Goal: Transaction & Acquisition: Obtain resource

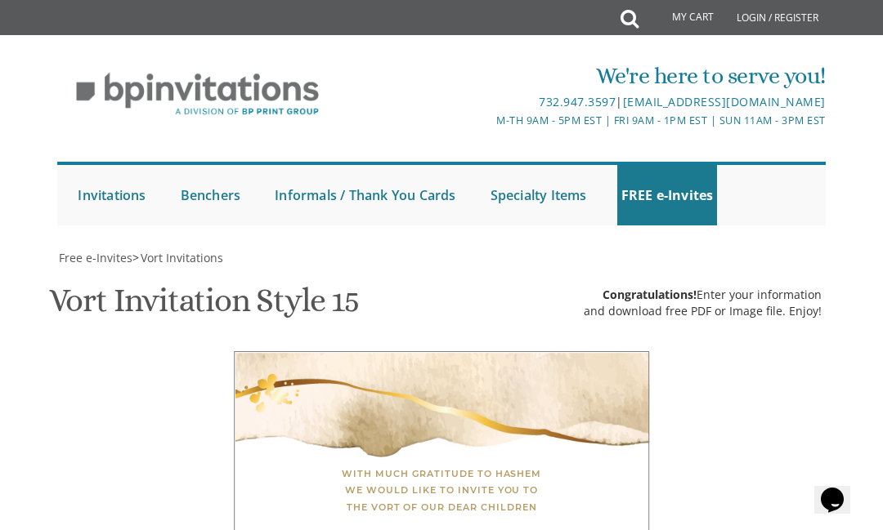
scroll to position [718, 0]
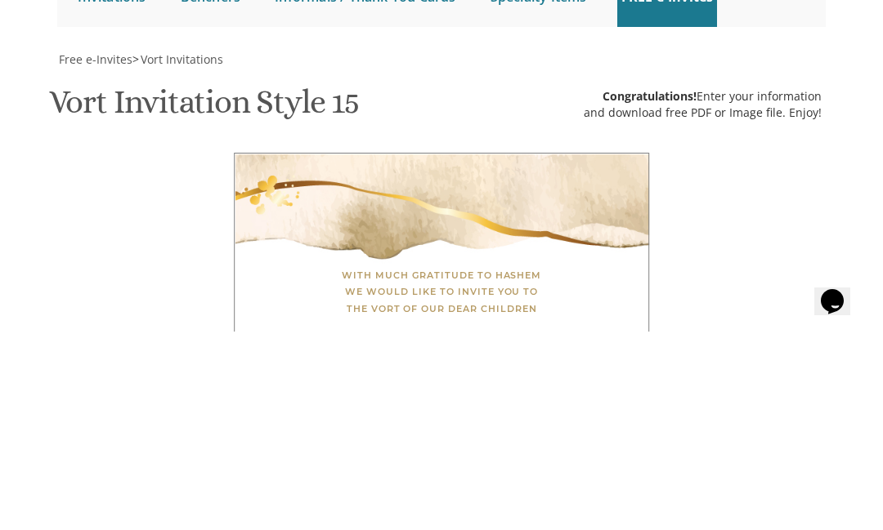
type textarea "S"
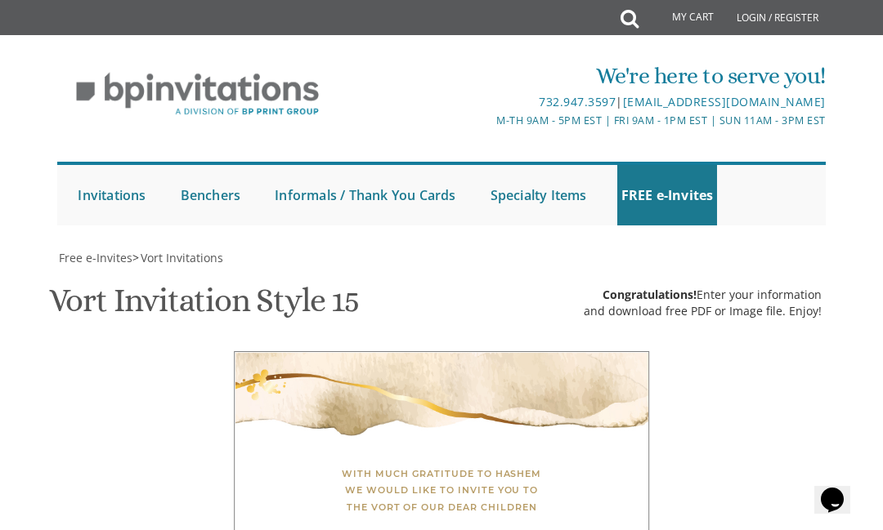
scroll to position [0, 0]
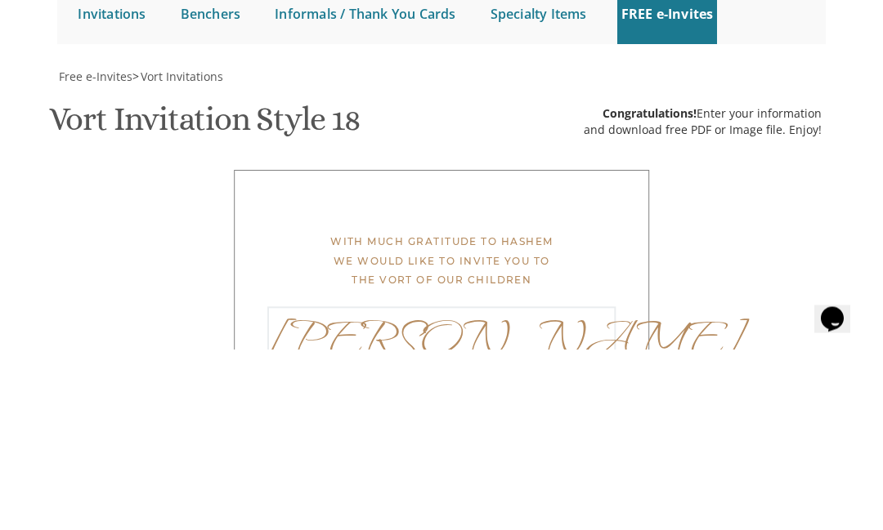
type textarea "T"
type textarea "[PERSON_NAME] & [PERSON_NAME]"
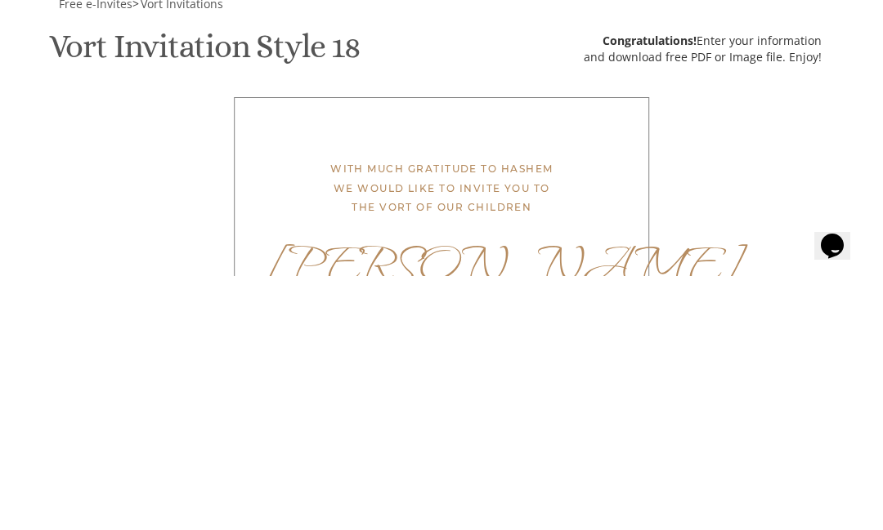
type textarea "[DATE] 1-3 p.m. [STREET_ADDRESS]"
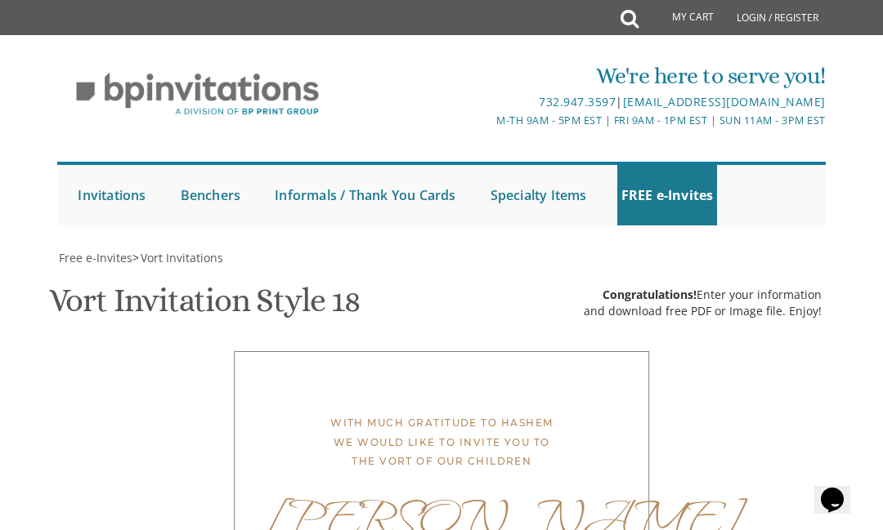
scroll to position [777, 0]
type textarea "Morty and [PERSON_NAME] [PERSON_NAME] and [PERSON_NAME]"
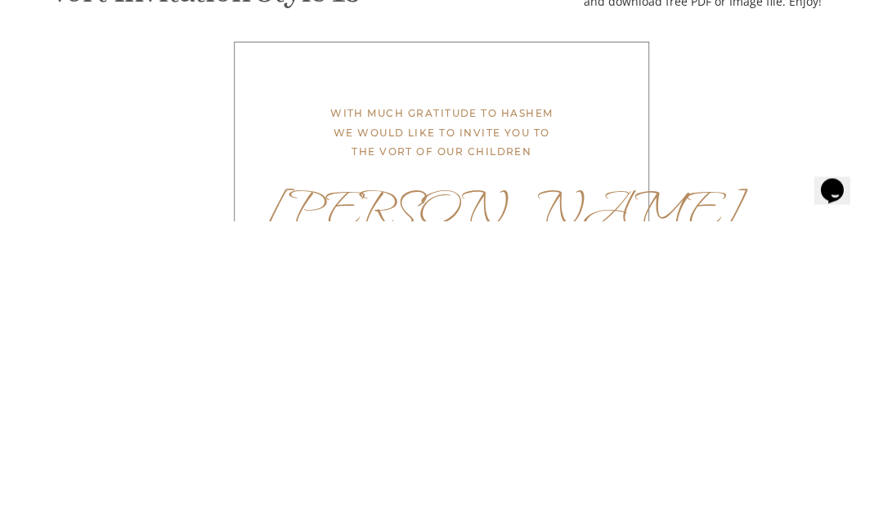
scroll to position [1087, 0]
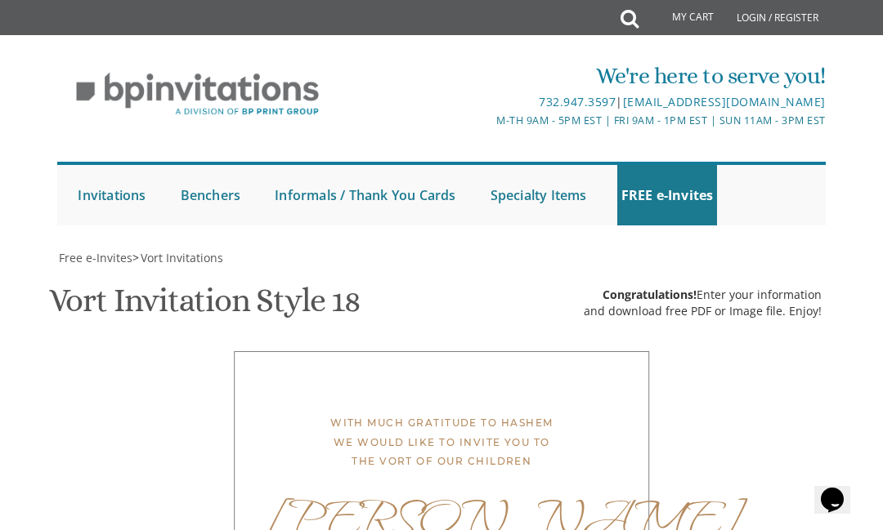
type input "[EMAIL_ADDRESS][DOMAIN_NAME]"
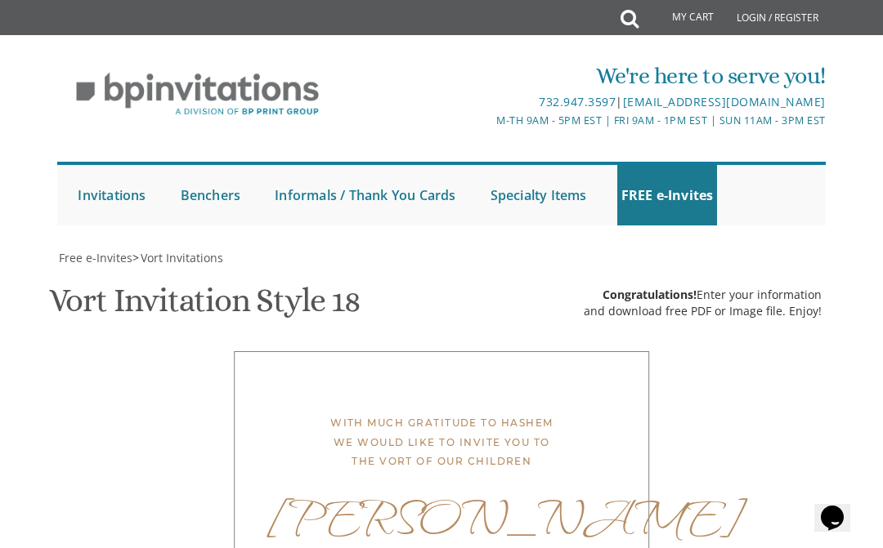
scroll to position [754, 0]
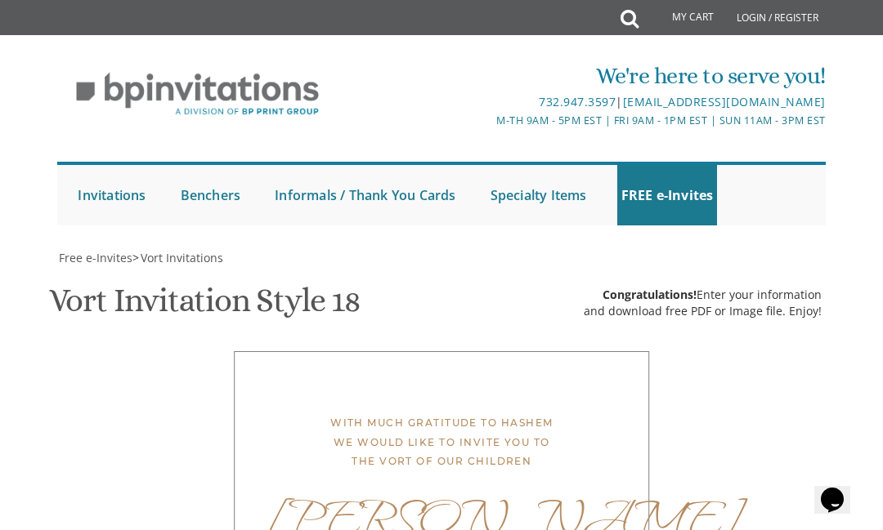
scroll to position [788, 0]
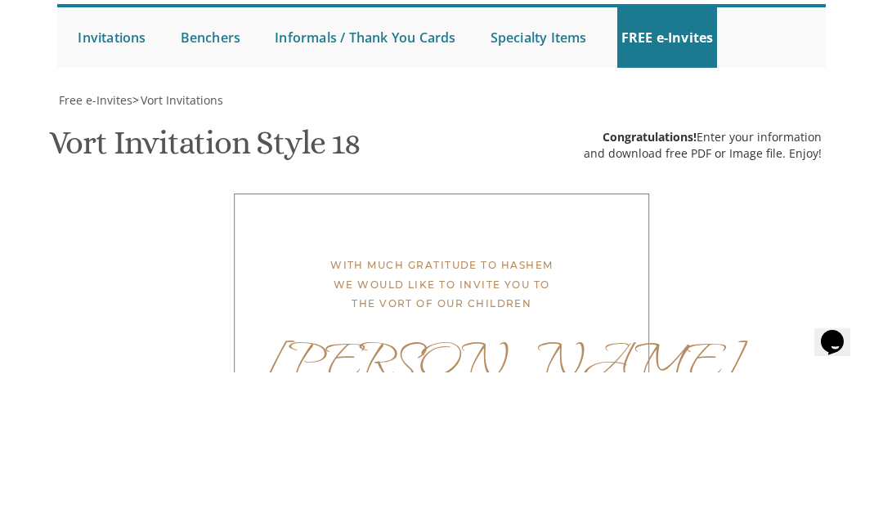
type textarea "[DATE] 1-3 p.m. [PERSON_NAME] h [STREET_ADDRESS]"
